Goal: Information Seeking & Learning: Learn about a topic

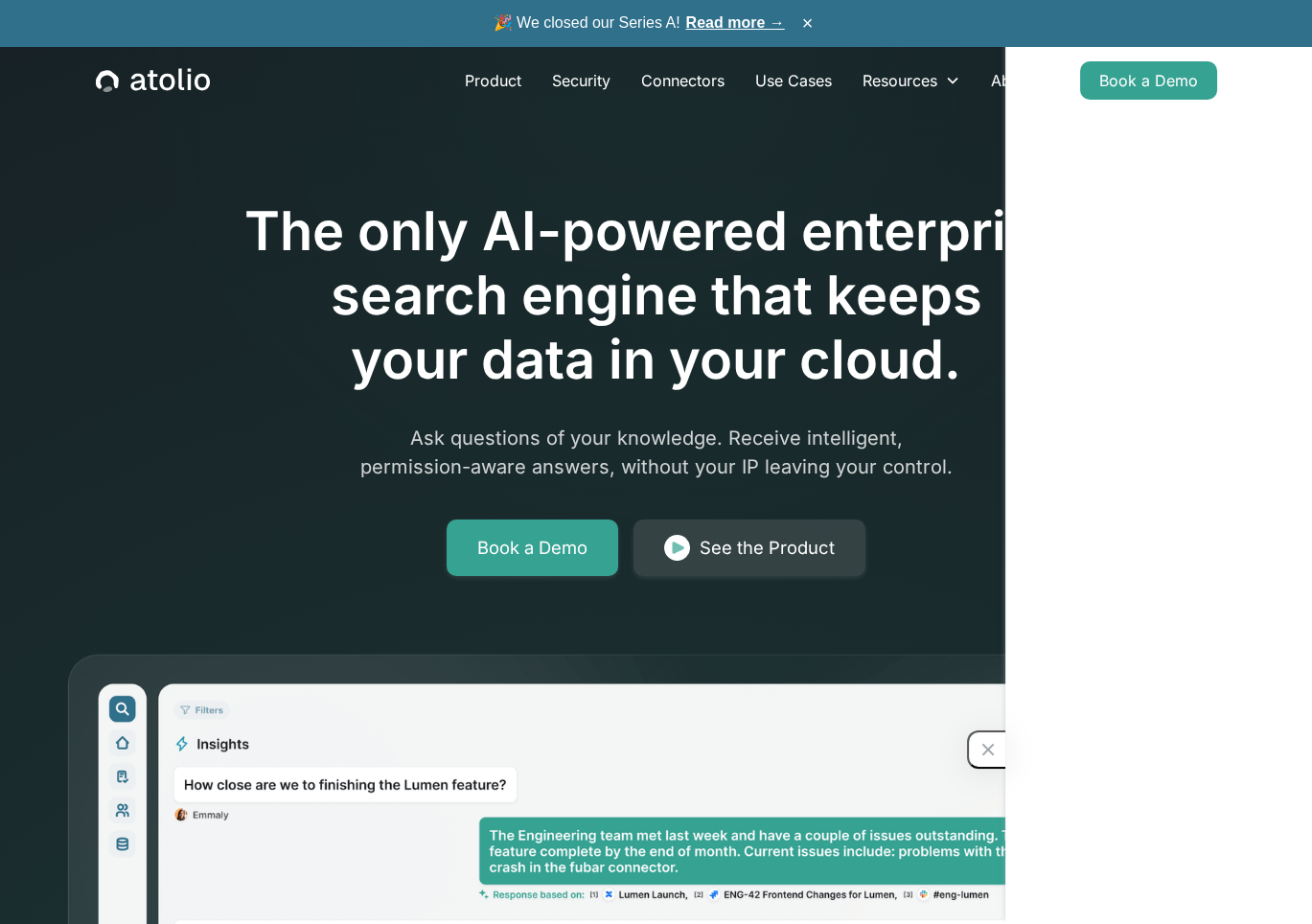
click at [735, 28] on link "Read more →" at bounding box center [735, 22] width 99 height 16
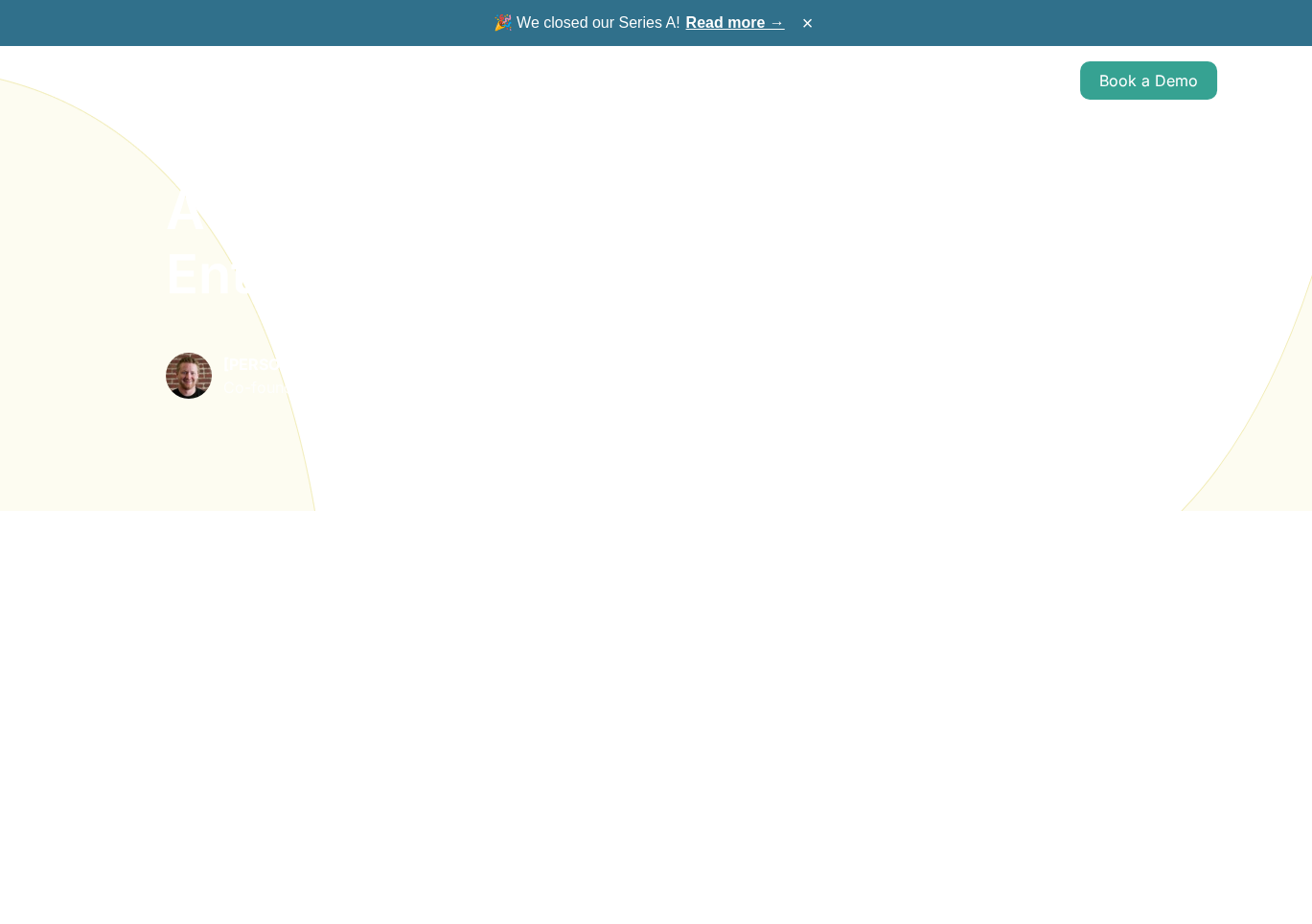
click at [190, 73] on icon "home" at bounding box center [153, 80] width 114 height 25
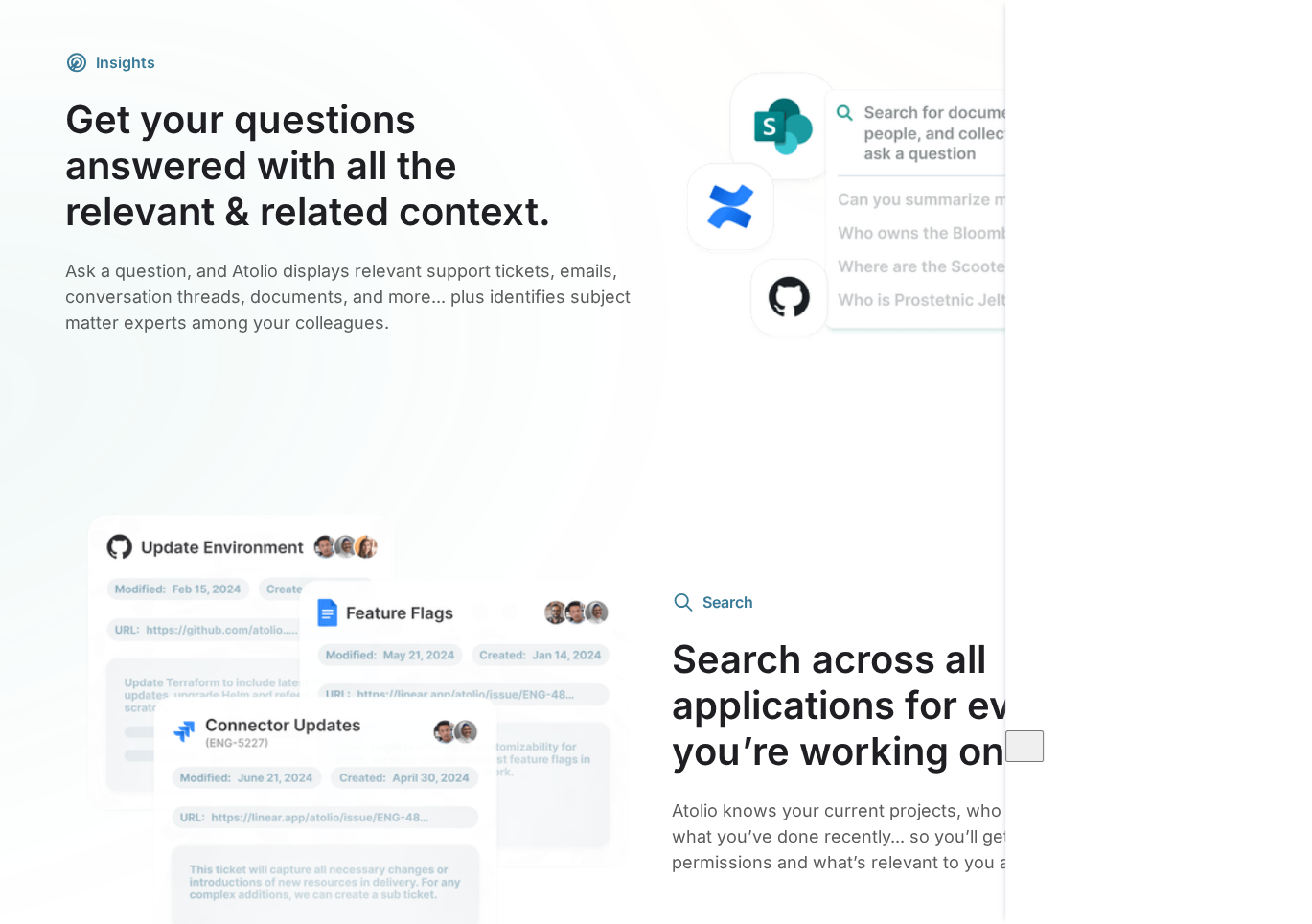
scroll to position [3911, 0]
